Goal: Transaction & Acquisition: Purchase product/service

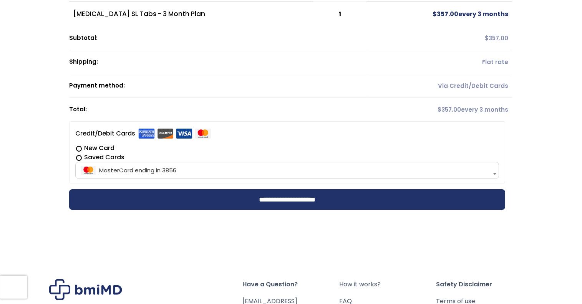
scroll to position [154, 0]
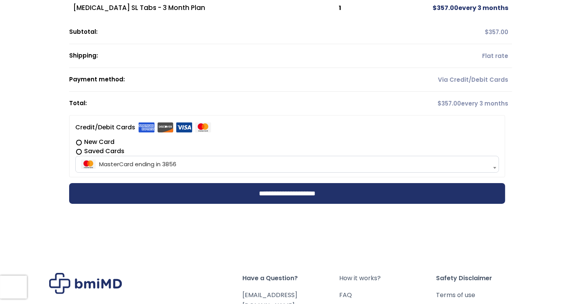
click at [79, 142] on label "New Card" at bounding box center [287, 141] width 424 height 9
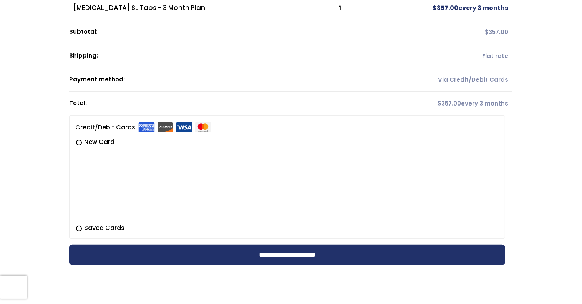
click at [149, 229] on label "Saved Cards" at bounding box center [287, 227] width 424 height 9
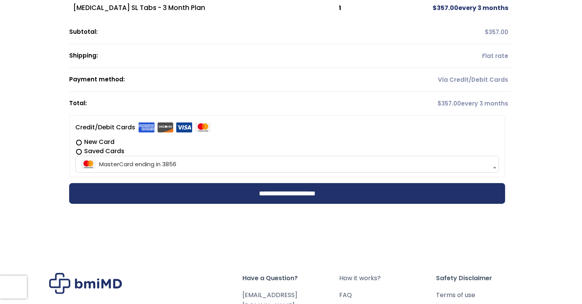
click at [85, 141] on label "New Card" at bounding box center [287, 141] width 424 height 9
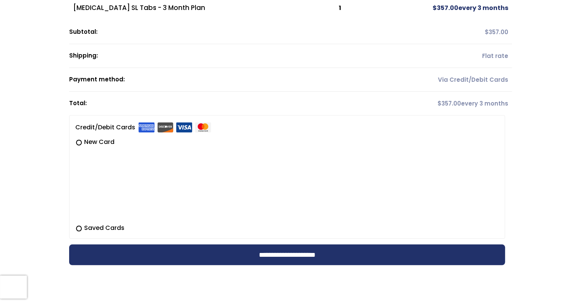
click at [255, 99] on th "Total:" at bounding box center [217, 103] width 297 height 23
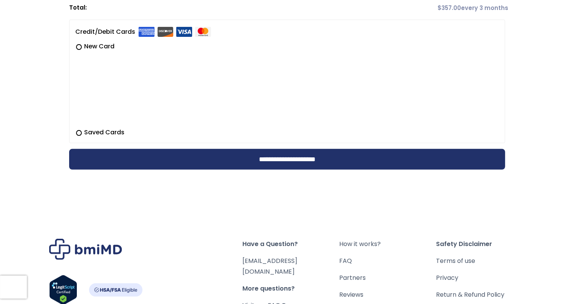
scroll to position [230, 0]
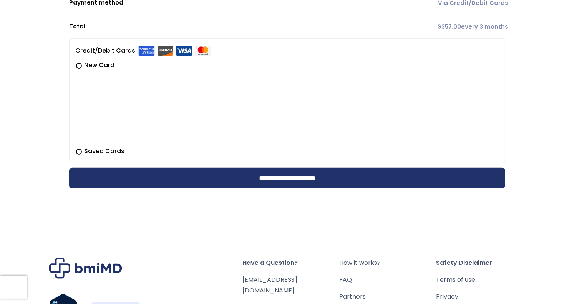
click at [160, 149] on label "Saved Cards" at bounding box center [287, 151] width 424 height 9
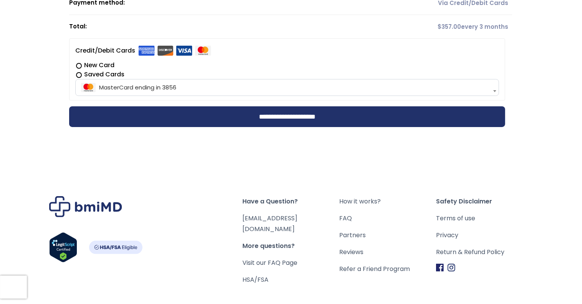
click at [94, 62] on label "New Card" at bounding box center [287, 65] width 424 height 9
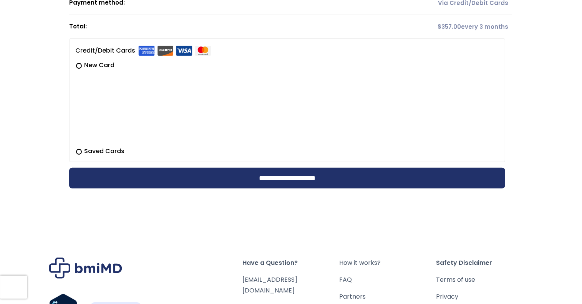
click at [86, 152] on label "Saved Cards" at bounding box center [287, 151] width 424 height 9
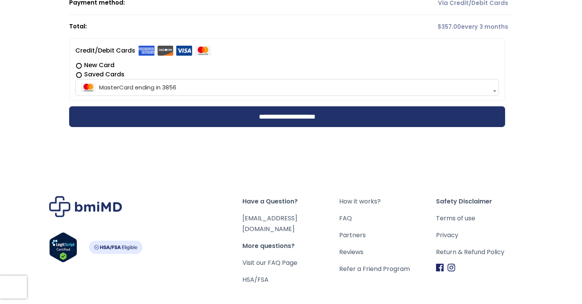
click at [99, 64] on label "New Card" at bounding box center [287, 65] width 424 height 9
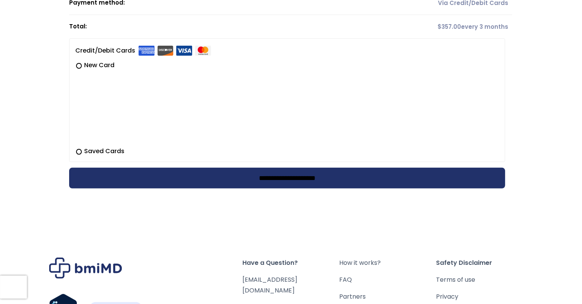
click at [298, 178] on input "**********" at bounding box center [287, 178] width 436 height 21
